Goal: Find specific page/section: Find specific page/section

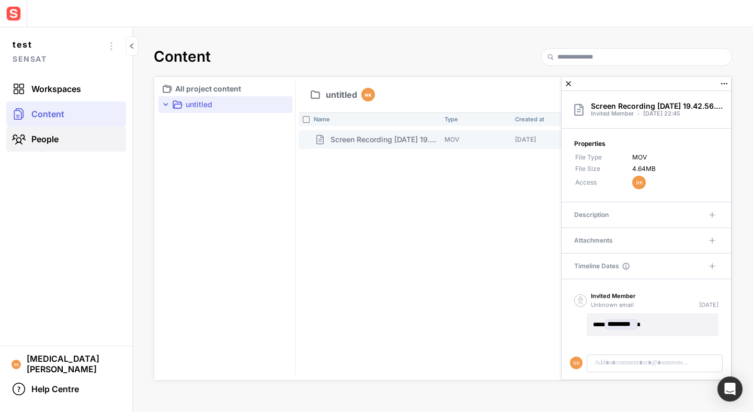
click at [64, 146] on link "People" at bounding box center [66, 139] width 120 height 25
